Goal: Information Seeking & Learning: Learn about a topic

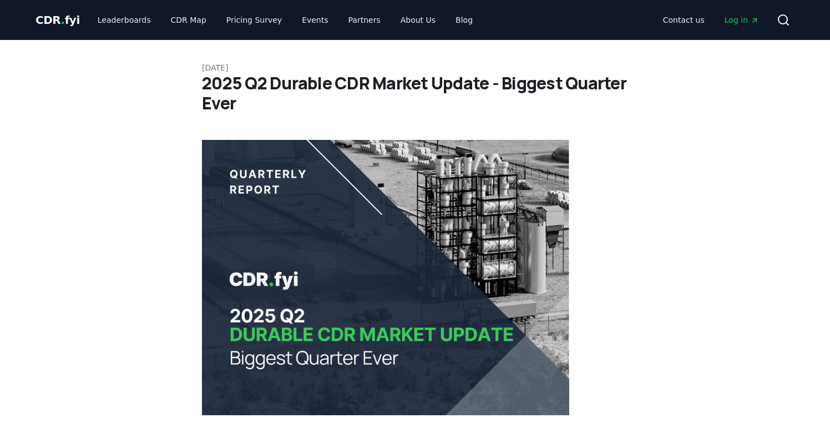
click at [41, 17] on span "CDR . fyi" at bounding box center [58, 19] width 44 height 13
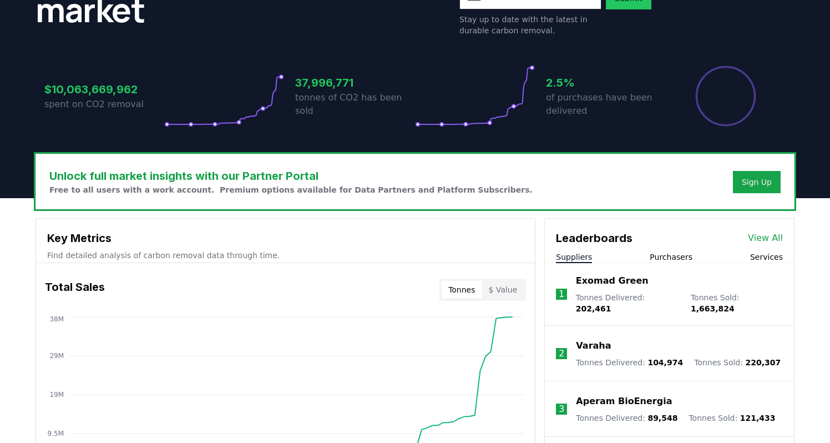
scroll to position [190, 0]
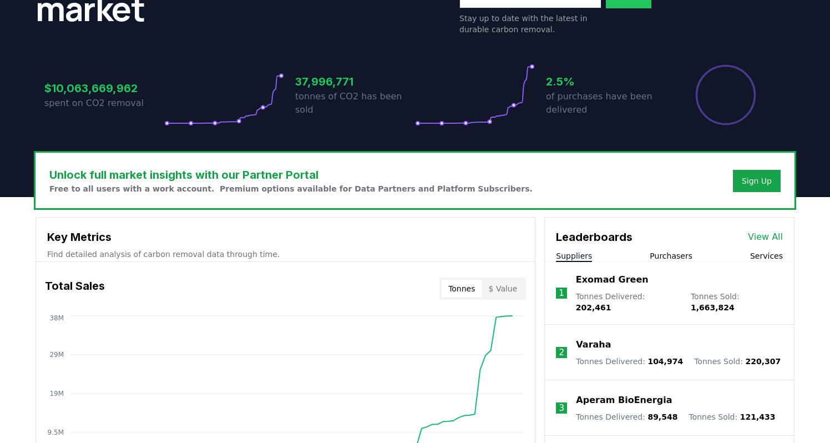
click at [757, 257] on button "Services" at bounding box center [766, 255] width 33 height 11
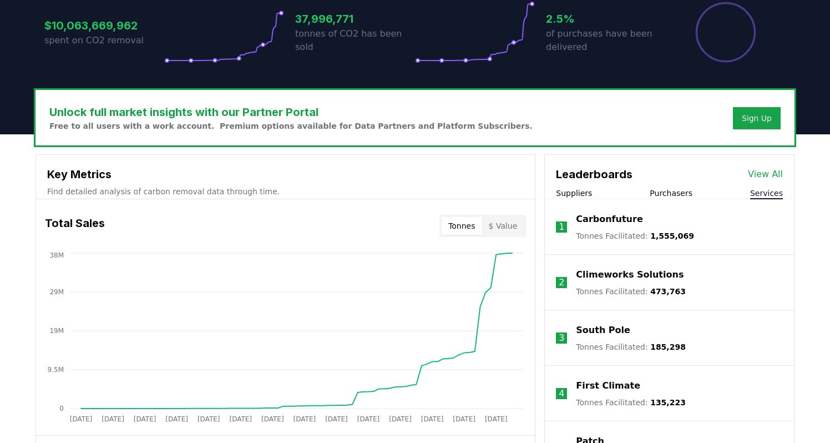
scroll to position [253, 0]
click at [584, 197] on button "Suppliers" at bounding box center [574, 192] width 36 height 11
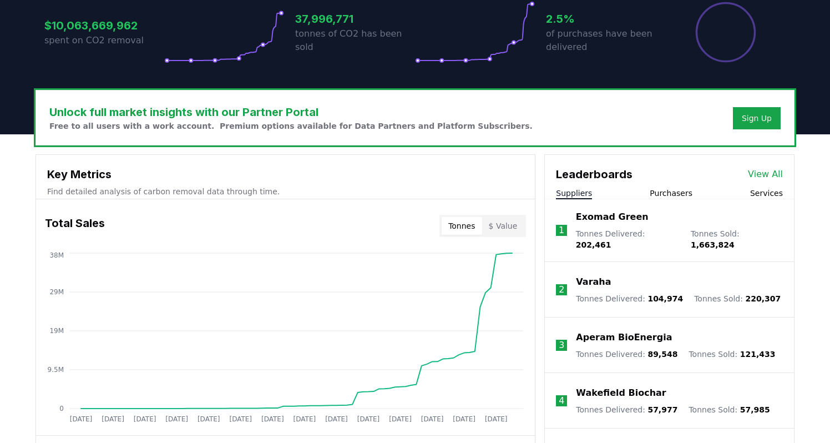
click at [667, 201] on li "1 Exomad Green Tonnes Delivered : 202,461 Tonnes Sold : 1,663,824" at bounding box center [669, 230] width 249 height 63
click at [667, 199] on li "1 Exomad Green Tonnes Delivered : 202,461 Tonnes Sold : 1,663,824" at bounding box center [669, 230] width 249 height 63
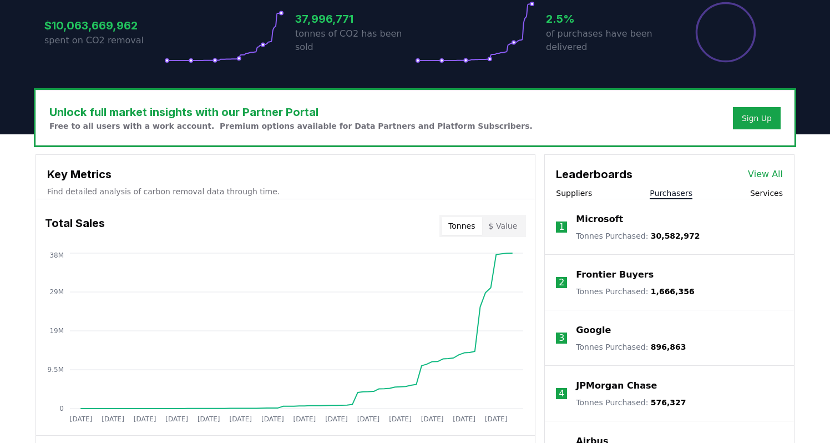
click at [667, 197] on button "Purchasers" at bounding box center [671, 192] width 43 height 11
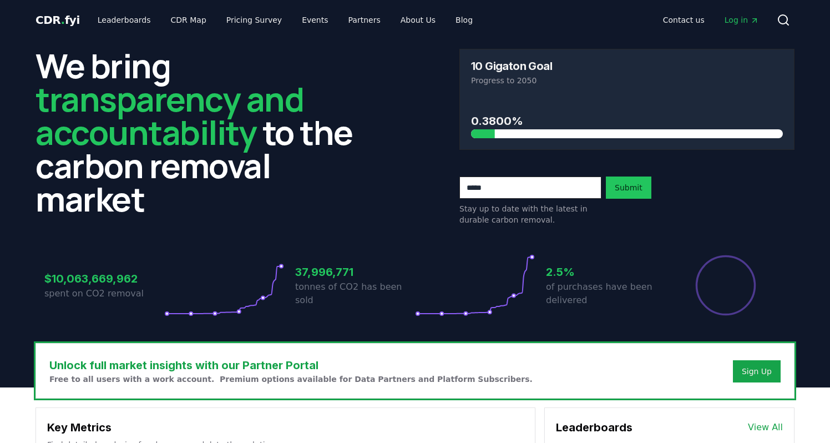
scroll to position [0, 0]
click at [170, 21] on link "CDR Map" at bounding box center [188, 20] width 53 height 20
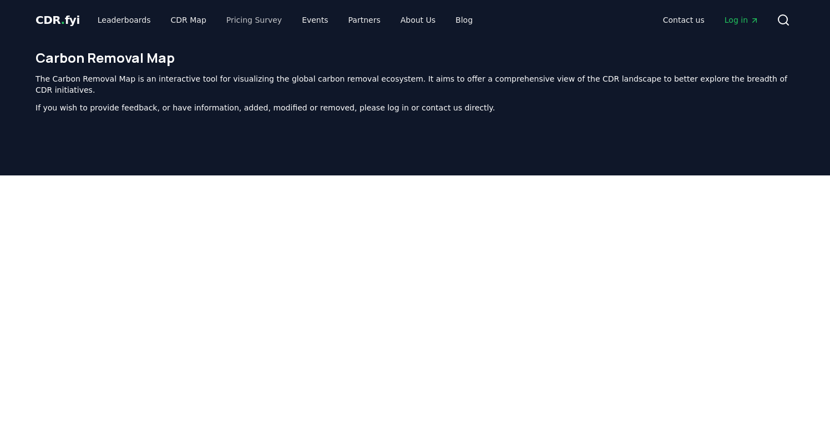
click at [259, 21] on link "Pricing Survey" at bounding box center [253, 20] width 73 height 20
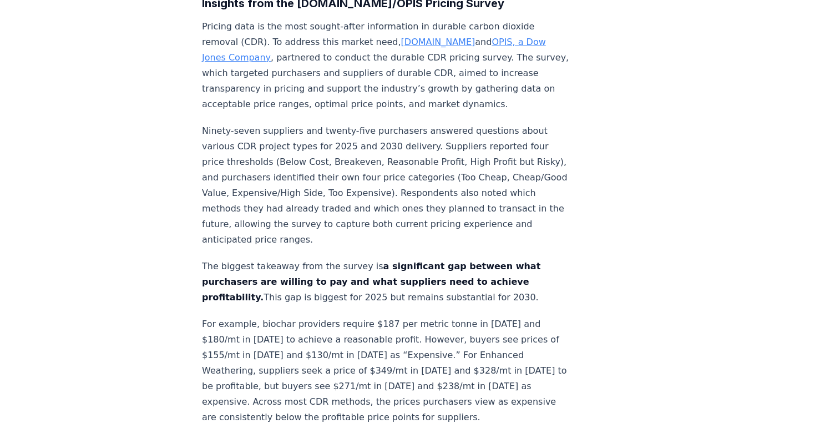
scroll to position [510, 0]
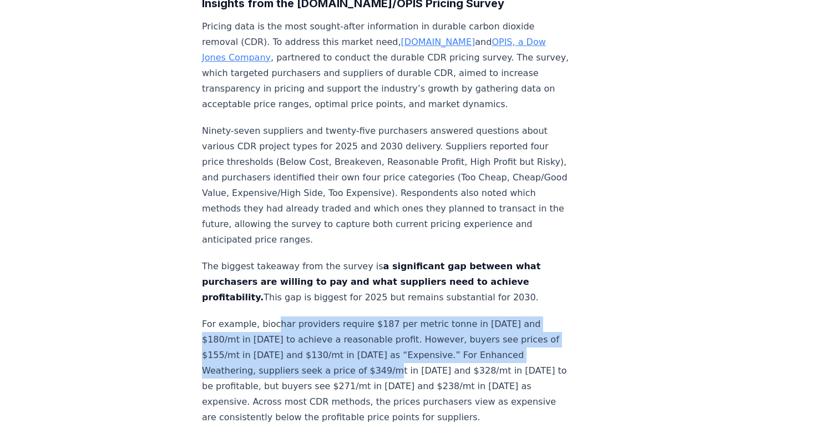
drag, startPoint x: 275, startPoint y: 201, endPoint x: 276, endPoint y: 245, distance: 43.8
click at [276, 316] on p "For example, biochar providers require $187 per metric tonne in 2025 and $180/m…" at bounding box center [385, 370] width 367 height 109
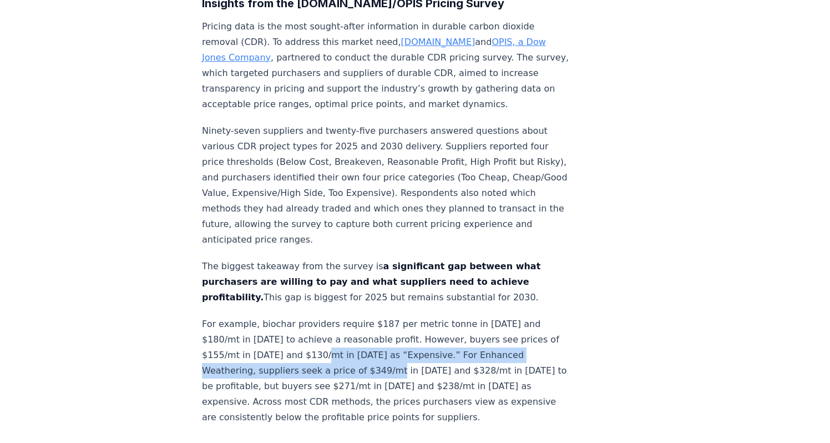
drag, startPoint x: 276, startPoint y: 245, endPoint x: 266, endPoint y: 236, distance: 13.4
click at [266, 316] on p "For example, biochar providers require $187 per metric tonne in 2025 and $180/m…" at bounding box center [385, 370] width 367 height 109
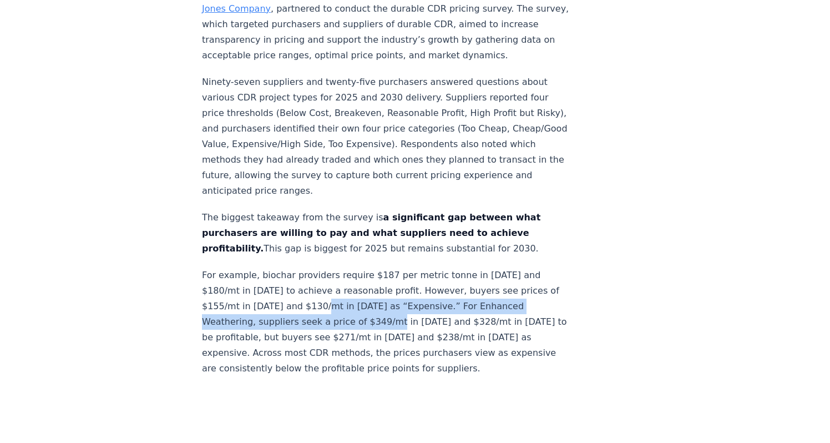
scroll to position [560, 0]
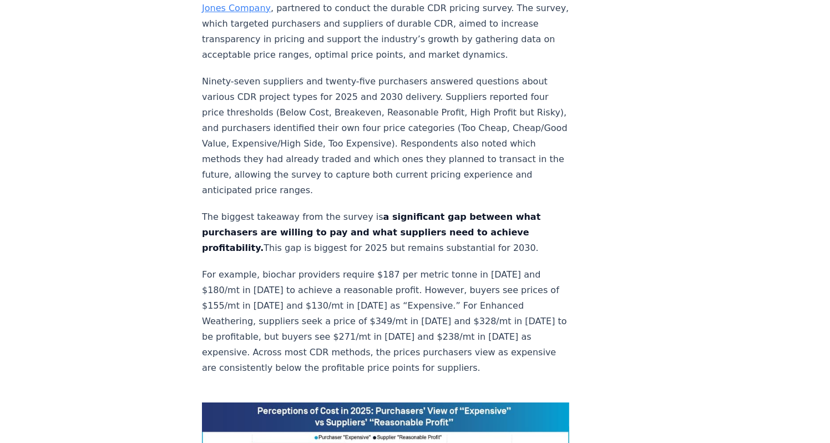
click at [256, 267] on p "For example, biochar providers require $187 per metric tonne in 2025 and $180/m…" at bounding box center [385, 321] width 367 height 109
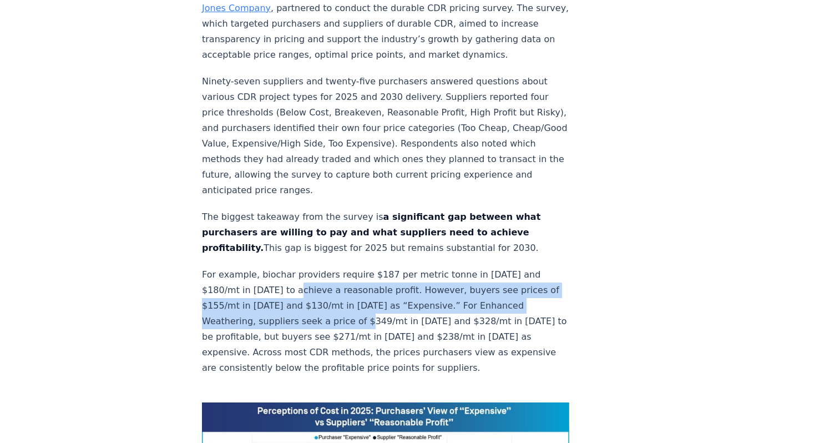
drag, startPoint x: 256, startPoint y: 173, endPoint x: 253, endPoint y: 204, distance: 31.2
click at [253, 267] on p "For example, biochar providers require $187 per metric tonne in 2025 and $180/m…" at bounding box center [385, 321] width 367 height 109
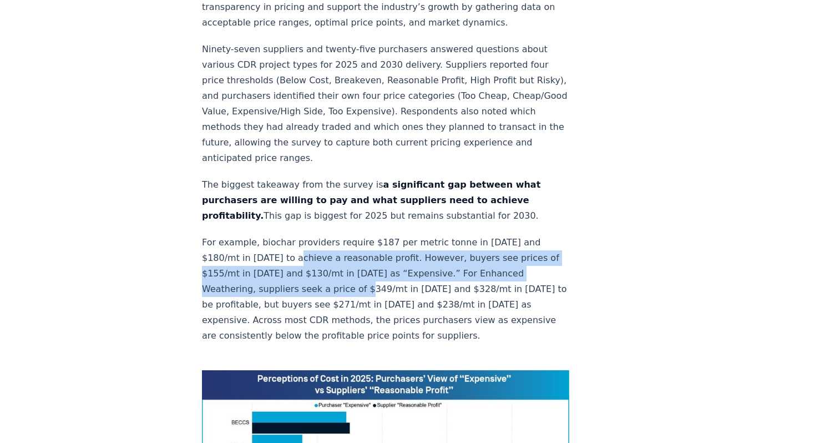
scroll to position [592, 0]
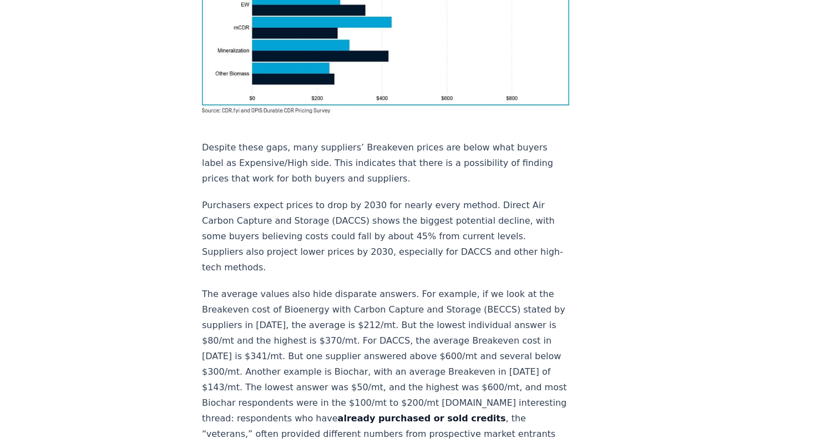
scroll to position [1079, 0]
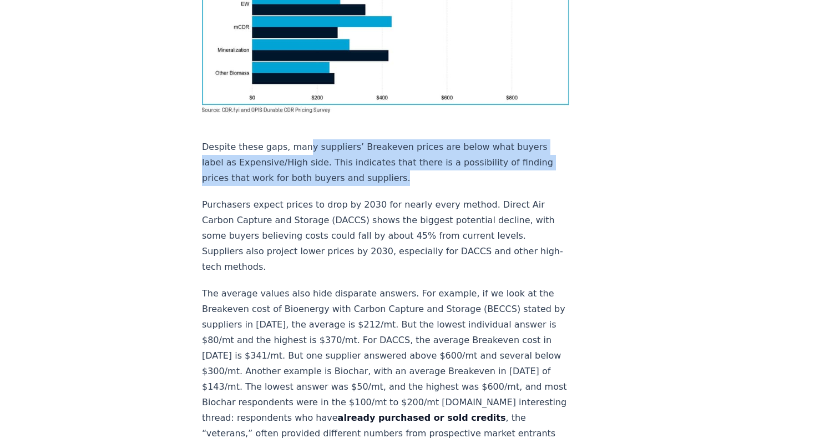
drag, startPoint x: 348, startPoint y: 52, endPoint x: 303, endPoint y: 21, distance: 54.6
click at [303, 139] on p "Despite these gaps, many suppliers’ Breakeven prices are below what buyers labe…" at bounding box center [385, 162] width 367 height 47
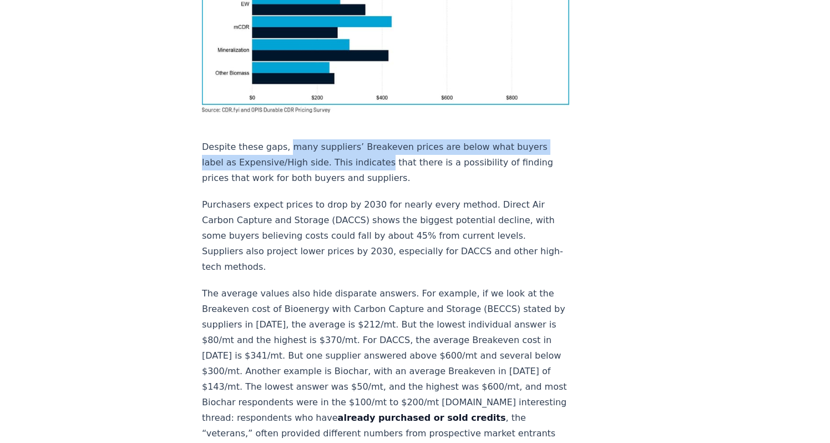
drag, startPoint x: 303, startPoint y: 21, endPoint x: 311, endPoint y: 34, distance: 15.4
click at [311, 139] on p "Despite these gaps, many suppliers’ Breakeven prices are below what buyers labe…" at bounding box center [385, 162] width 367 height 47
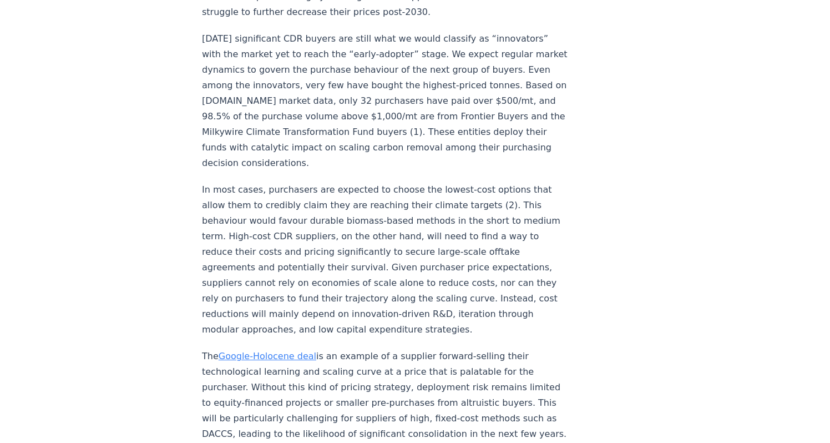
scroll to position [1792, 0]
click at [303, 347] on p "The Google-Holocene deal is an example of a supplier forward-selling their tech…" at bounding box center [385, 393] width 367 height 93
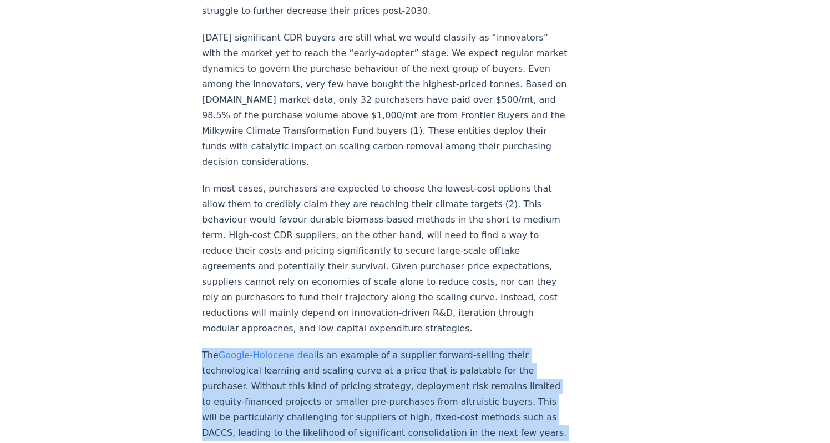
click at [303, 347] on p "The Google-Holocene deal is an example of a supplier forward-selling their tech…" at bounding box center [385, 393] width 367 height 93
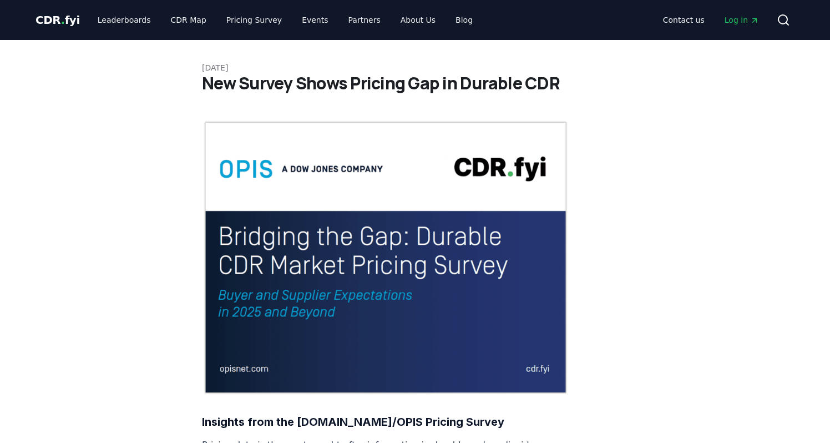
scroll to position [0, 0]
click at [448, 14] on link "Blog" at bounding box center [464, 20] width 35 height 20
click at [447, 23] on link "Blog" at bounding box center [464, 20] width 35 height 20
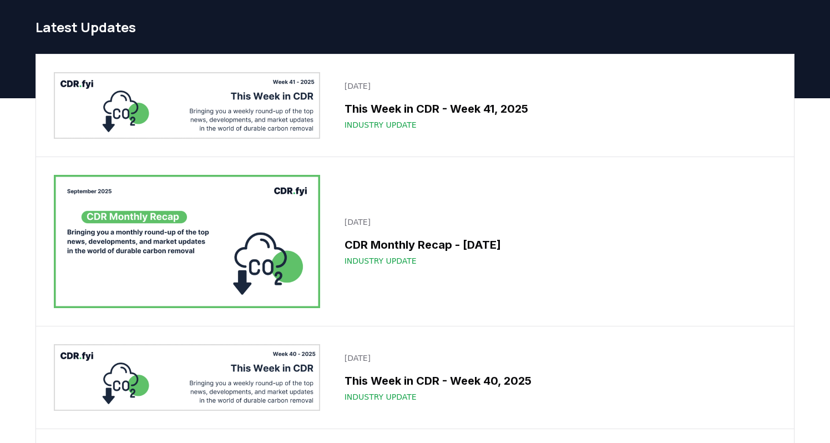
scroll to position [44, 0]
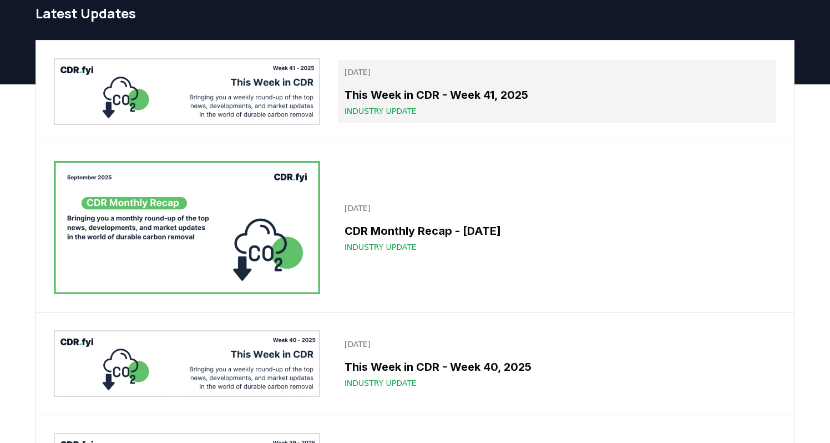
click at [378, 99] on h3 "This Week in CDR - Week 41, 2025" at bounding box center [556, 95] width 425 height 17
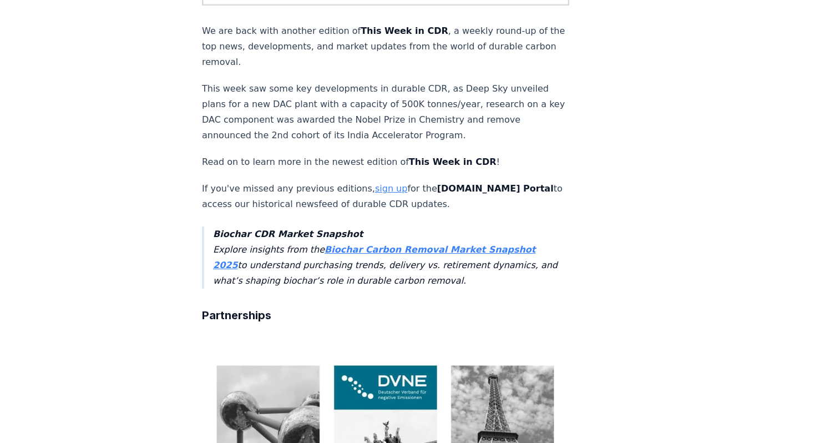
scroll to position [206, 0]
click at [375, 183] on link "sign up" at bounding box center [391, 188] width 32 height 11
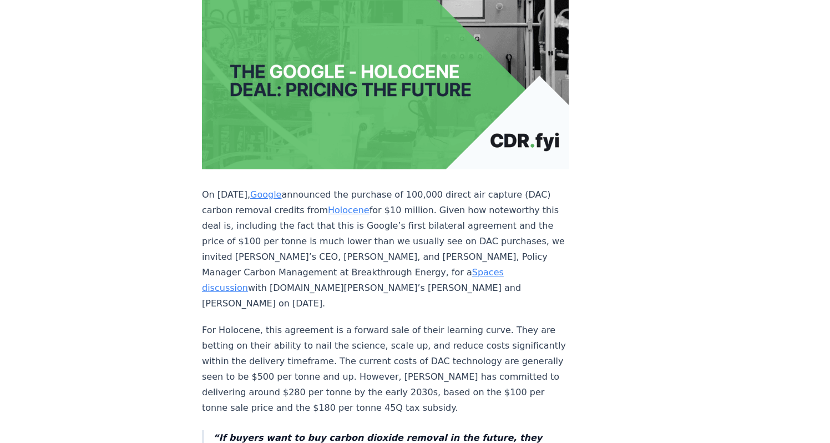
scroll to position [226, 0]
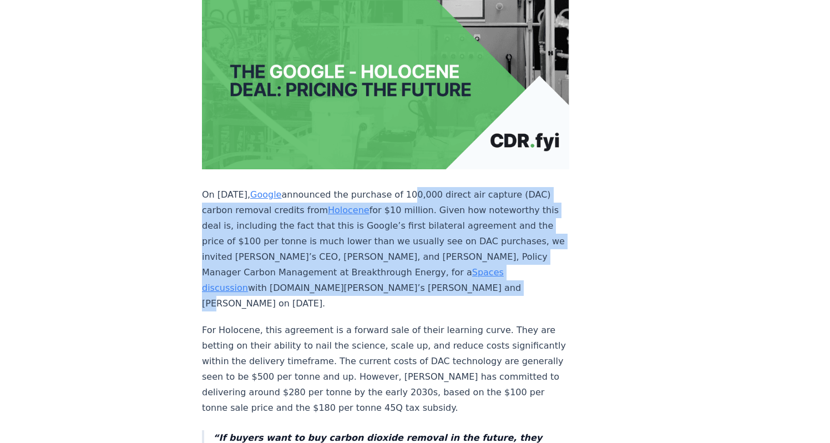
click at [486, 268] on p "On [DATE], Google announced the purchase of 100,000 direct air capture (DAC) ca…" at bounding box center [385, 249] width 367 height 124
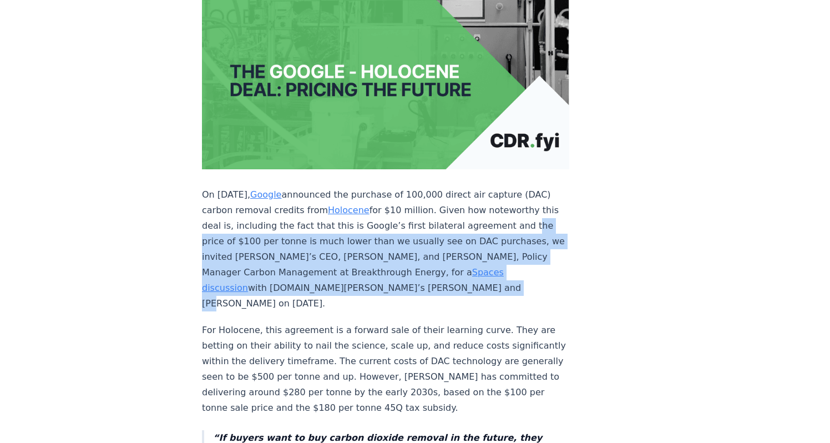
drag, startPoint x: 486, startPoint y: 268, endPoint x: 481, endPoint y: 220, distance: 48.5
click at [481, 220] on p "On [DATE], Google announced the purchase of 100,000 direct air capture (DAC) ca…" at bounding box center [385, 249] width 367 height 124
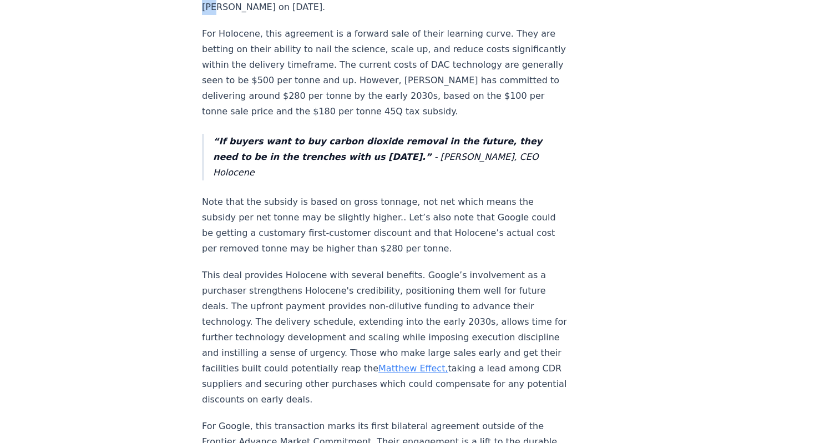
scroll to position [525, 0]
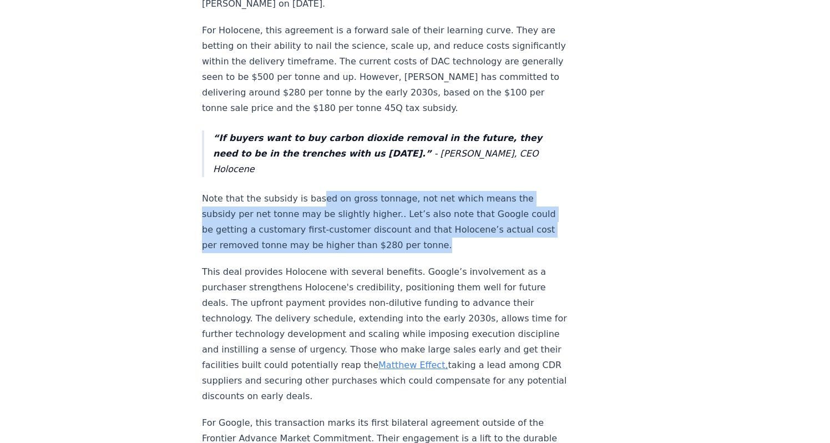
drag, startPoint x: 315, startPoint y: 159, endPoint x: 353, endPoint y: 196, distance: 53.4
click at [354, 196] on p "Note that the subsidy is based on gross tonnage, not net which means the subsid…" at bounding box center [385, 222] width 367 height 62
click at [353, 196] on p "Note that the subsidy is based on gross tonnage, not net which means the subsid…" at bounding box center [385, 222] width 367 height 62
drag, startPoint x: 353, startPoint y: 196, endPoint x: 334, endPoint y: 156, distance: 44.4
click at [334, 191] on p "Note that the subsidy is based on gross tonnage, not net which means the subsid…" at bounding box center [385, 222] width 367 height 62
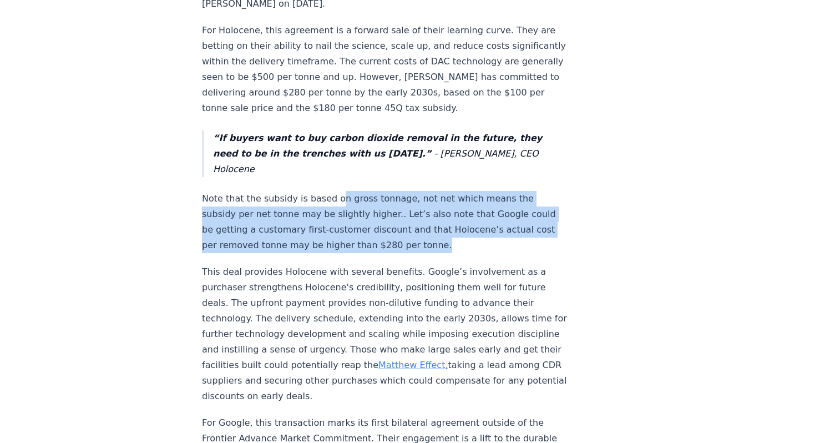
click at [334, 191] on p "Note that the subsidy is based on gross tonnage, not net which means the subsid…" at bounding box center [385, 222] width 367 height 62
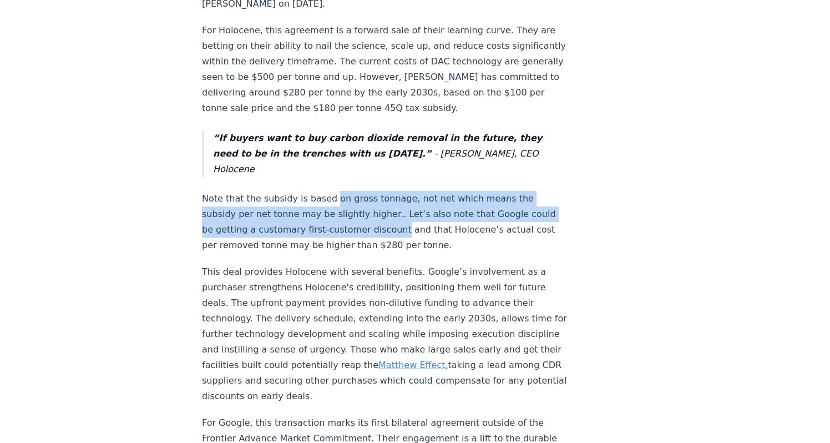
drag, startPoint x: 334, startPoint y: 156, endPoint x: 336, endPoint y: 184, distance: 28.3
click at [336, 191] on p "Note that the subsidy is based on gross tonnage, not net which means the subsid…" at bounding box center [385, 222] width 367 height 62
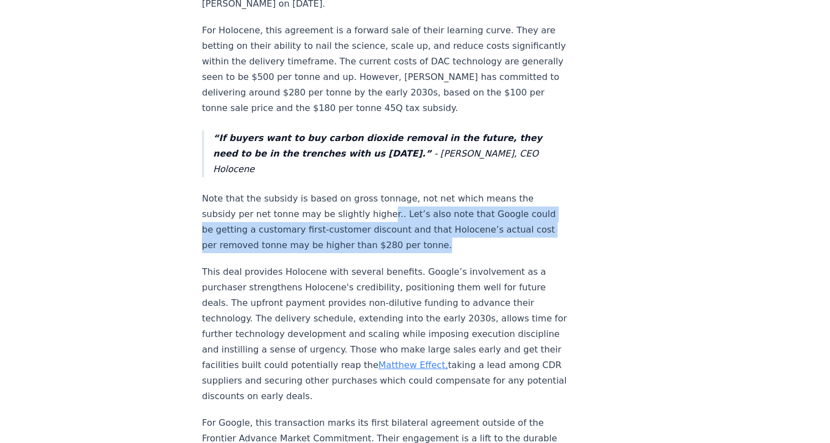
drag, startPoint x: 346, startPoint y: 194, endPoint x: 325, endPoint y: 167, distance: 34.1
click at [325, 191] on p "Note that the subsidy is based on gross tonnage, not net which means the subsid…" at bounding box center [385, 222] width 367 height 62
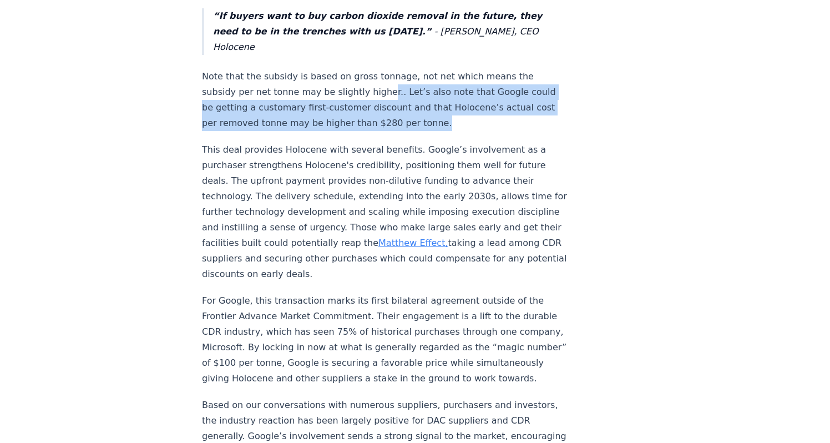
scroll to position [655, 0]
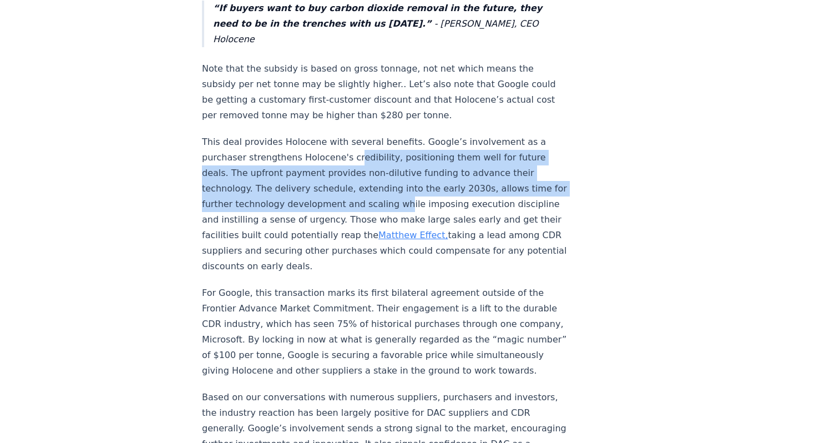
drag, startPoint x: 307, startPoint y: 112, endPoint x: 318, endPoint y: 166, distance: 55.6
click at [318, 165] on p "This deal provides Holocene with several benefits. Google’s involvement as a pu…" at bounding box center [385, 204] width 367 height 140
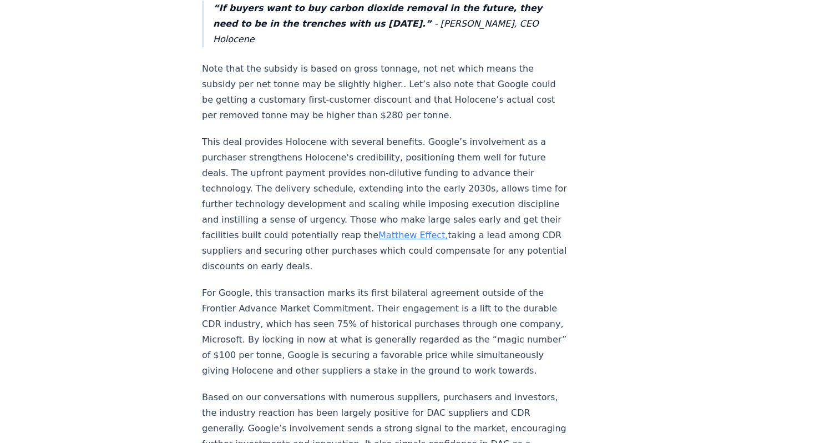
click at [320, 167] on p "This deal provides Holocene with several benefits. Google’s involvement as a pu…" at bounding box center [385, 204] width 367 height 140
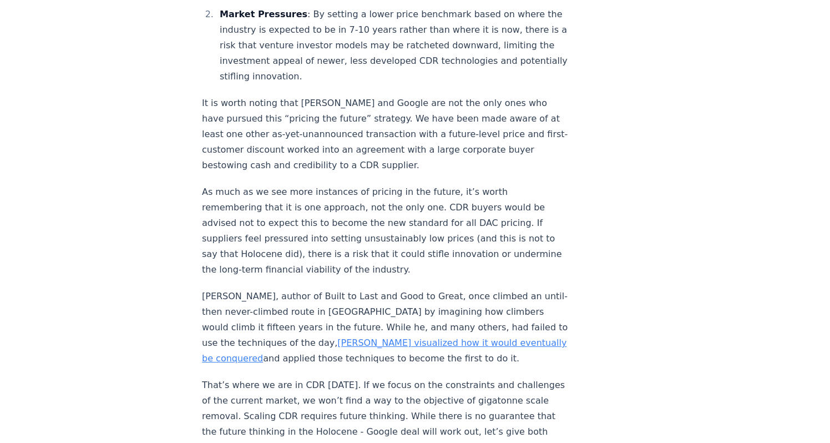
scroll to position [1238, 0]
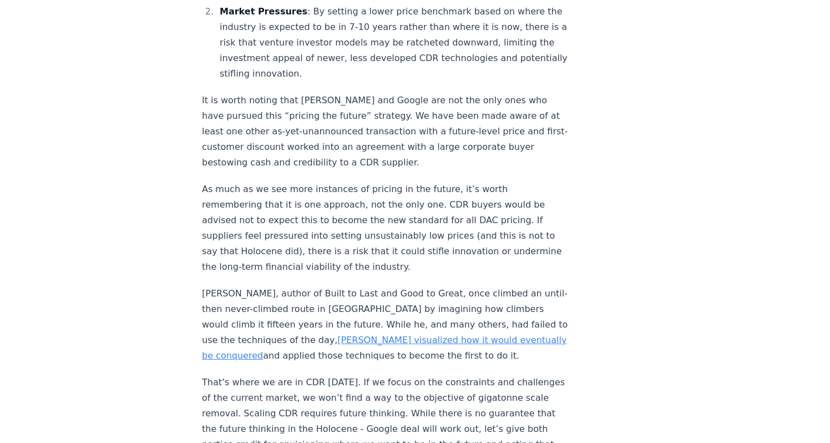
click at [313, 334] on link "[PERSON_NAME] visualized how it would eventually be conquered" at bounding box center [384, 347] width 364 height 26
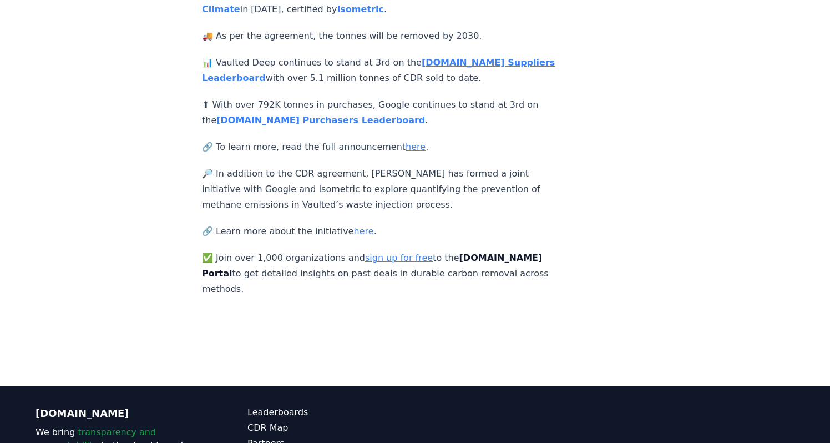
scroll to position [280, 0]
